Goal: Find specific page/section

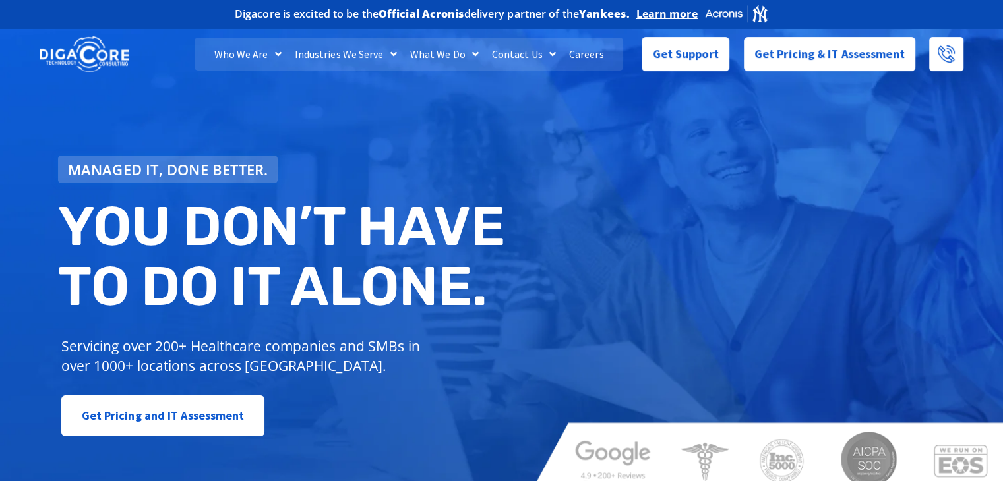
click at [583, 58] on link "Careers" at bounding box center [587, 54] width 48 height 33
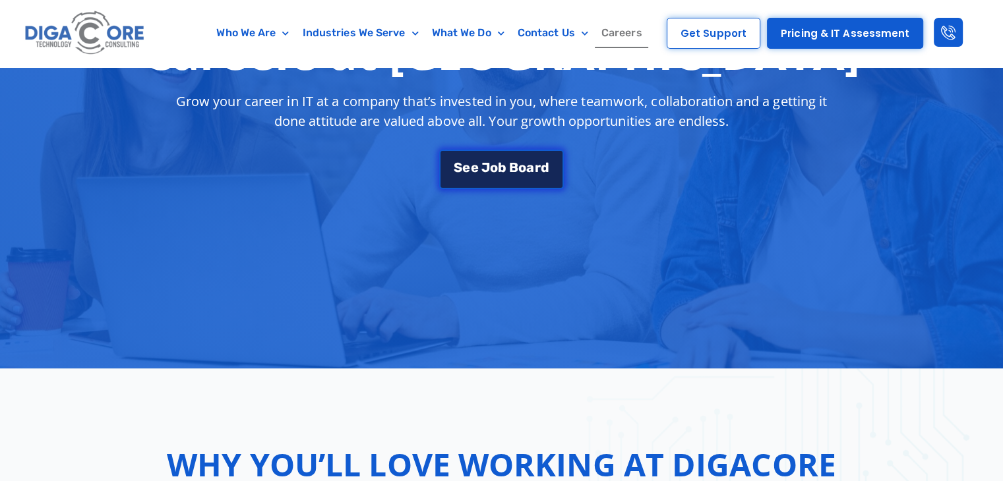
click at [497, 168] on span "o" at bounding box center [494, 166] width 8 height 13
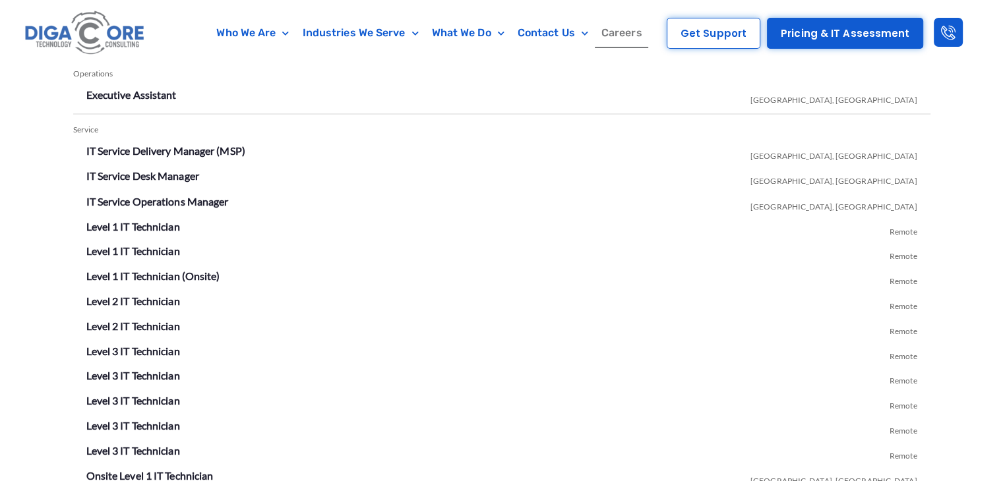
scroll to position [2308, 0]
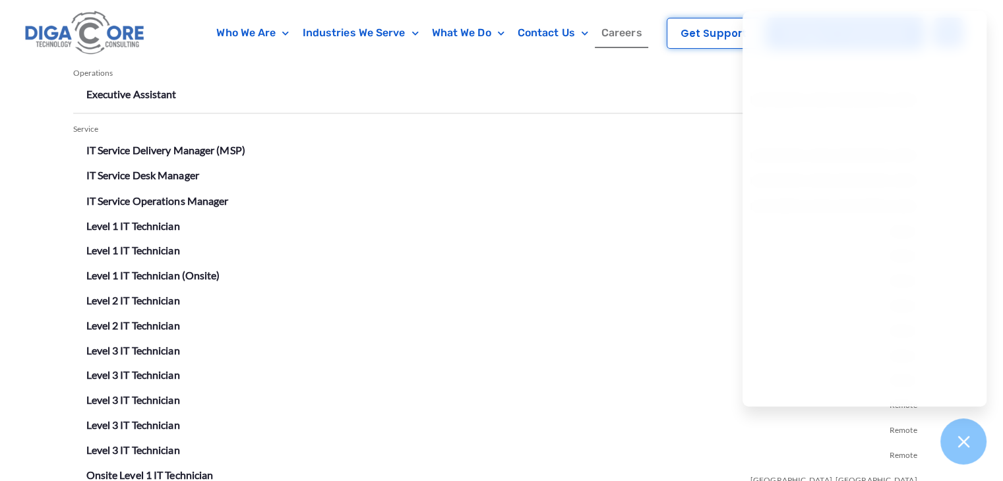
click at [694, 283] on li "Level 1 IT Technician (Onsite) Remote" at bounding box center [501, 275] width 831 height 21
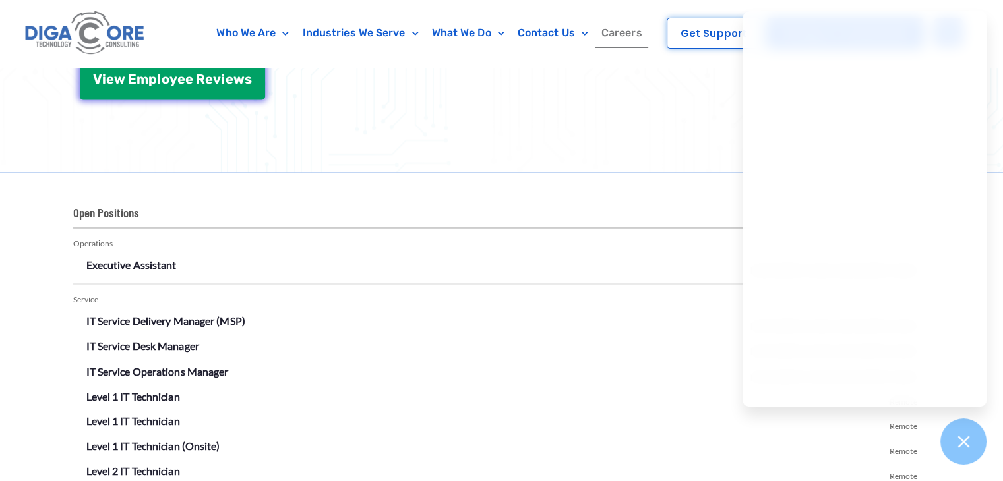
scroll to position [2110, 0]
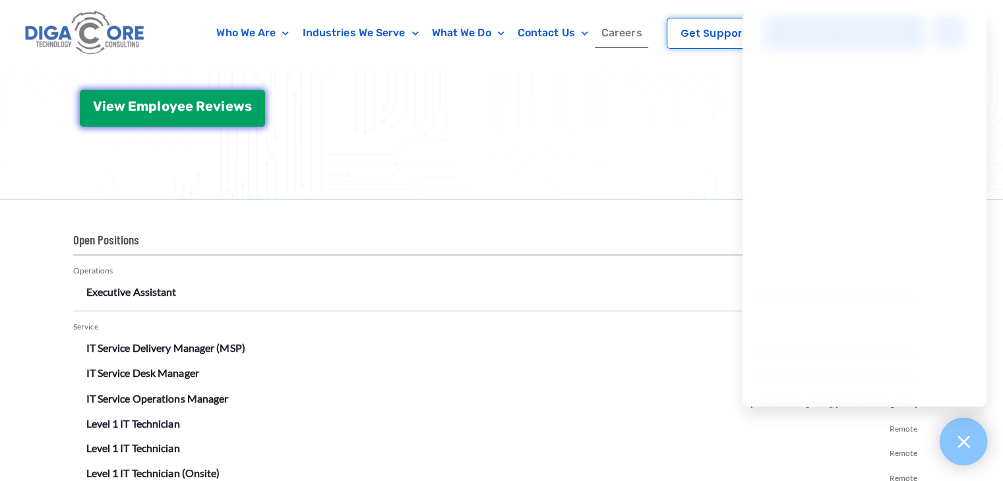
click at [969, 429] on div at bounding box center [964, 442] width 48 height 48
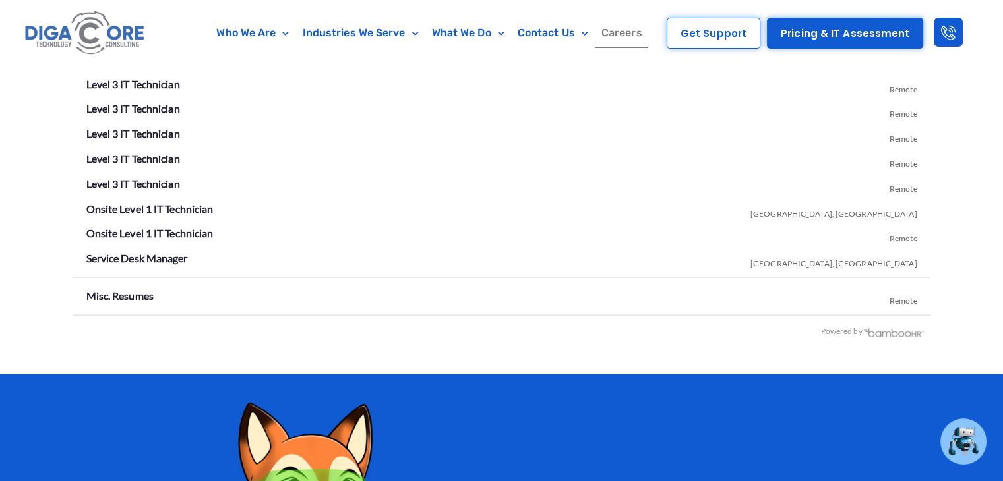
scroll to position [2571, 0]
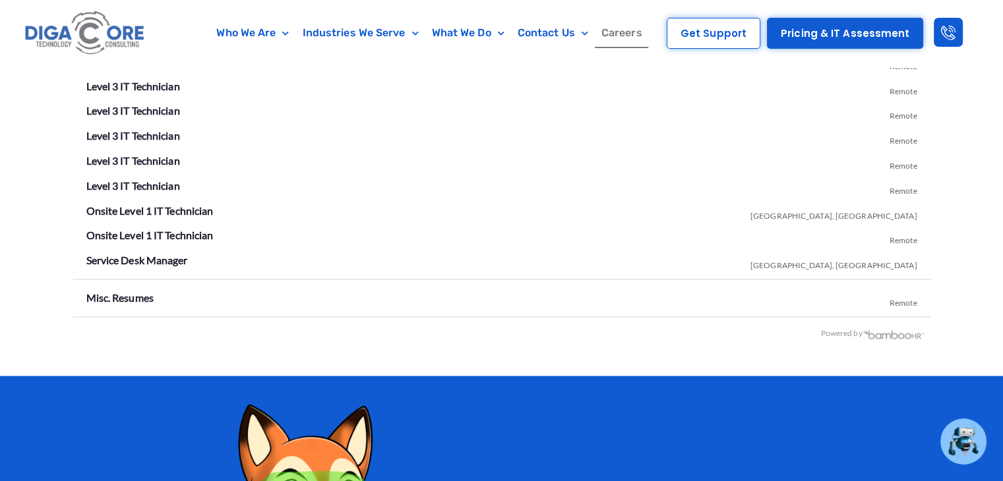
drag, startPoint x: 175, startPoint y: 262, endPoint x: 129, endPoint y: 319, distance: 73.1
click at [129, 319] on div "Open Positions Operations Executive Assistant Lakewood, NJ Service IT Service D…" at bounding box center [501, 57] width 857 height 572
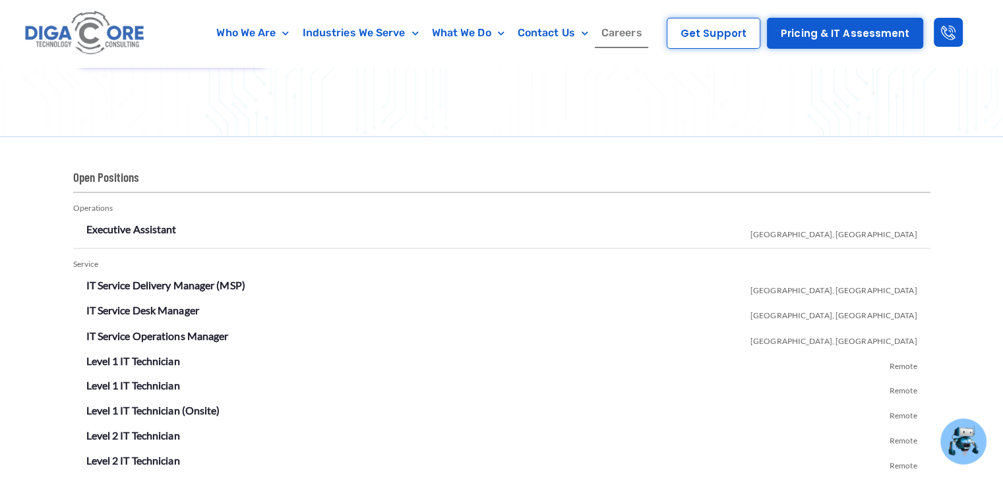
scroll to position [2176, 0]
